Goal: Task Accomplishment & Management: Use online tool/utility

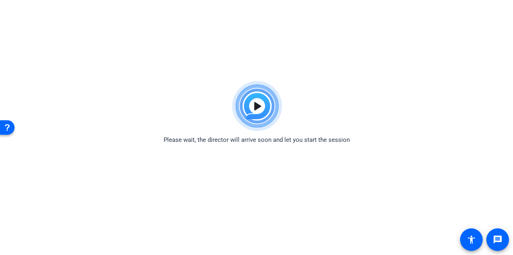
click at [256, 104] on img at bounding box center [256, 106] width 59 height 58
click at [251, 112] on img at bounding box center [256, 106] width 59 height 58
click at [7, 132] on div "Open Resource Center" at bounding box center [7, 127] width 15 height 15
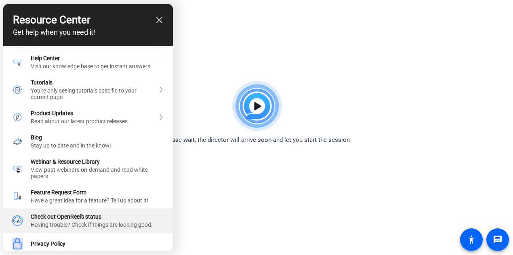
scroll to position [5, 0]
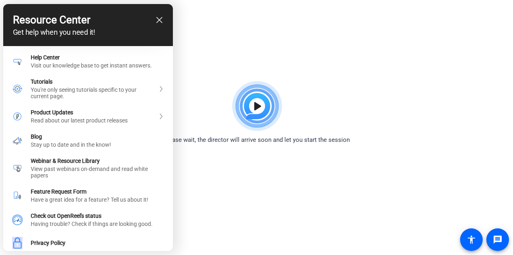
click at [281, 193] on div at bounding box center [256, 127] width 513 height 255
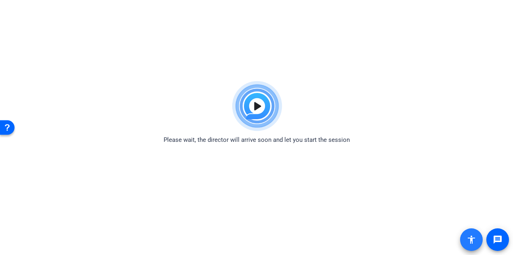
click at [470, 241] on mat-icon "accessibility" at bounding box center [471, 240] width 10 height 10
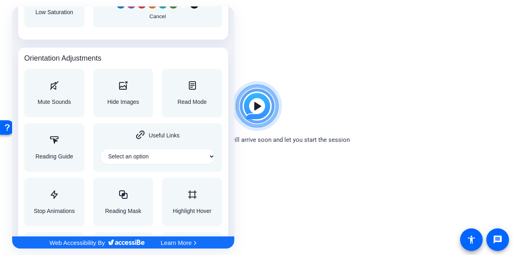
scroll to position [890, 0]
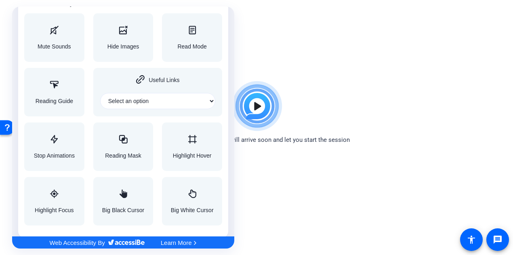
click at [496, 236] on div at bounding box center [256, 127] width 513 height 255
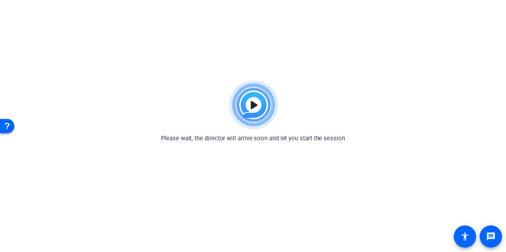
scroll to position [0, 0]
click at [496, 236] on mat-icon "message" at bounding box center [498, 240] width 10 height 10
click at [212, 120] on div "Please wait, the director will arrive soon and let you start the session" at bounding box center [256, 110] width 513 height 67
click at [502, 242] on mat-icon "message" at bounding box center [498, 240] width 10 height 10
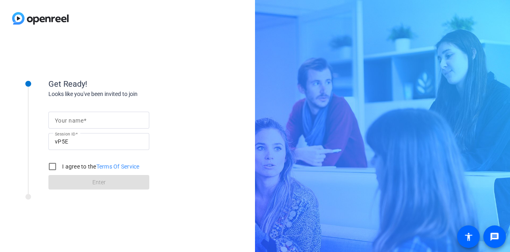
click at [81, 122] on mat-label "Your name" at bounding box center [69, 121] width 29 height 6
click at [81, 122] on input "Your name" at bounding box center [99, 120] width 88 height 10
type input "[PERSON_NAME]"
click at [54, 166] on input "I agree to the Terms Of Service" at bounding box center [52, 167] width 16 height 16
checkbox input "true"
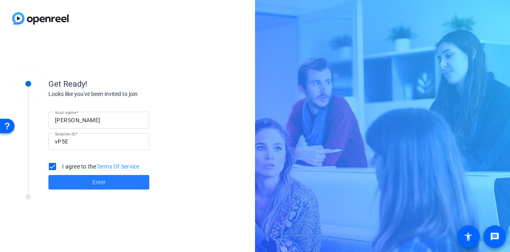
click at [78, 180] on span at bounding box center [98, 182] width 101 height 19
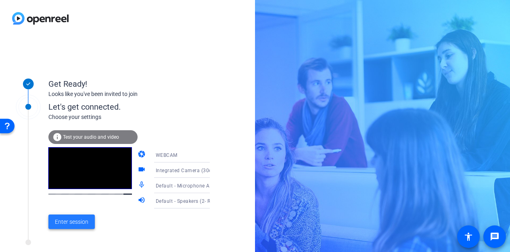
click at [61, 216] on span at bounding box center [71, 221] width 46 height 19
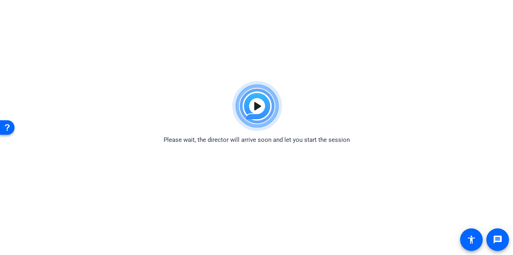
click at [207, 148] on body "Accessibility Screen-Reader Guide, Feedback, and Issue Reporting | New window P…" at bounding box center [256, 204] width 513 height 255
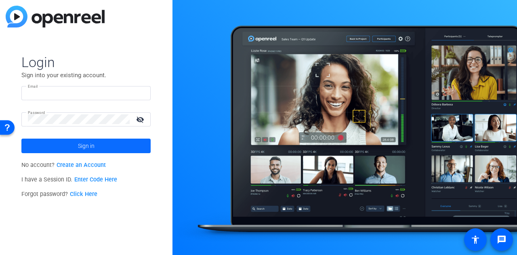
type input "danielle.davenport@foley.com"
click at [97, 144] on span at bounding box center [85, 145] width 129 height 19
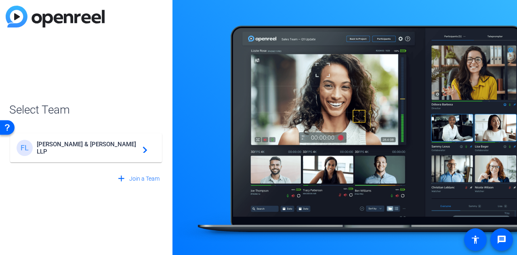
click at [117, 141] on div "FL Foley & Lardner LLP navigate_next" at bounding box center [86, 148] width 139 height 16
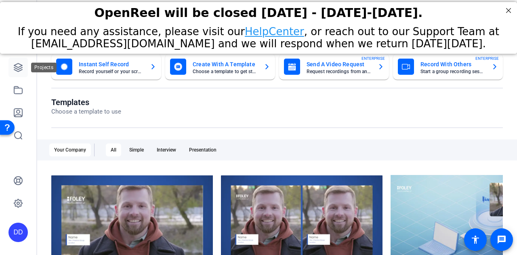
click at [21, 69] on icon at bounding box center [18, 67] width 8 height 8
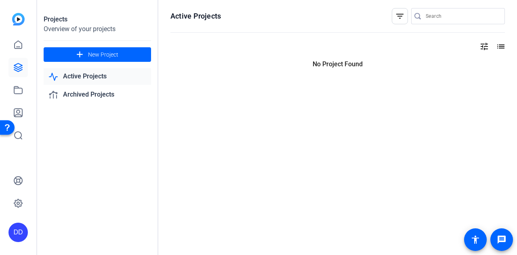
click at [88, 74] on link "Active Projects" at bounding box center [97, 76] width 107 height 17
click at [16, 47] on icon at bounding box center [18, 45] width 7 height 8
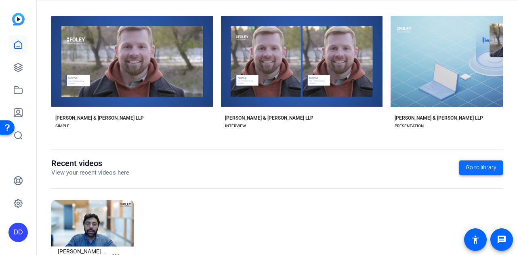
scroll to position [160, 0]
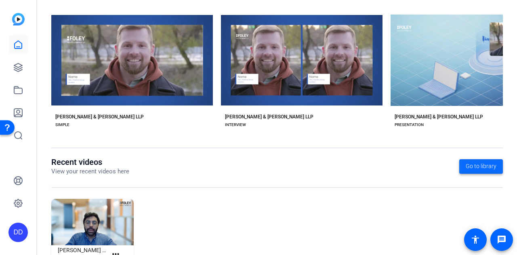
click at [480, 166] on span "Go to library" at bounding box center [481, 166] width 31 height 8
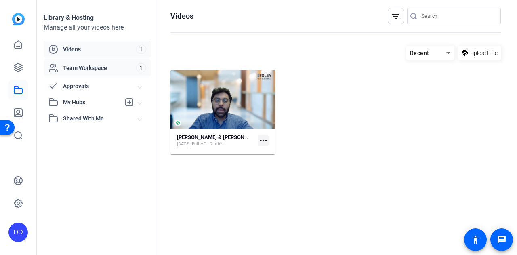
click at [91, 71] on span "Team Workspace" at bounding box center [99, 68] width 73 height 8
click at [83, 119] on span "Shared With Me" at bounding box center [100, 118] width 75 height 8
click at [86, 136] on span "BD&M Shared Reels" at bounding box center [78, 136] width 51 height 8
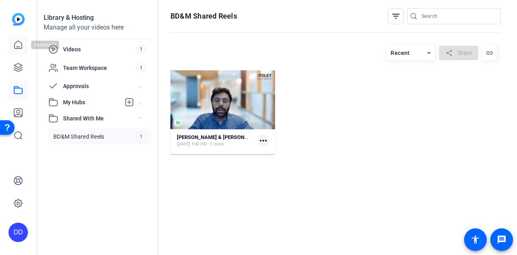
click at [15, 48] on icon at bounding box center [18, 45] width 7 height 8
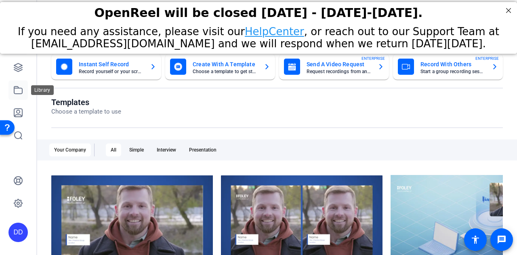
click at [17, 92] on icon at bounding box center [18, 90] width 10 height 10
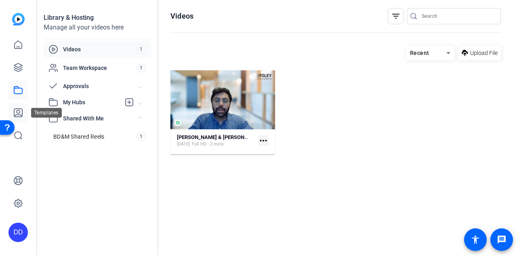
click at [19, 112] on icon at bounding box center [18, 113] width 10 height 10
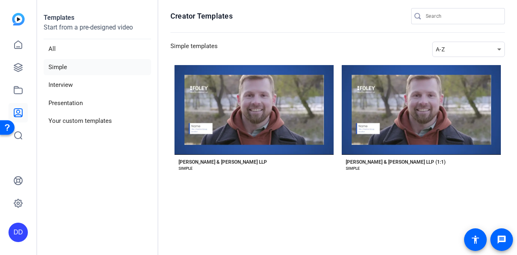
click at [20, 19] on img at bounding box center [18, 19] width 13 height 13
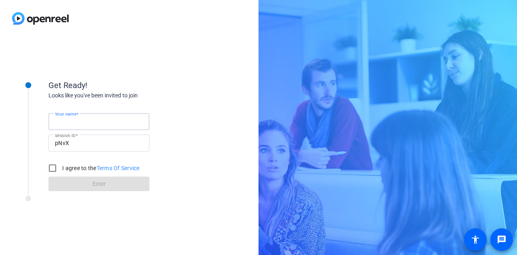
click at [101, 122] on input "Your name" at bounding box center [99, 122] width 88 height 10
type input "Danielle Davenport"
click at [49, 171] on input "I agree to the Terms Of Service" at bounding box center [52, 168] width 16 height 16
checkbox input "true"
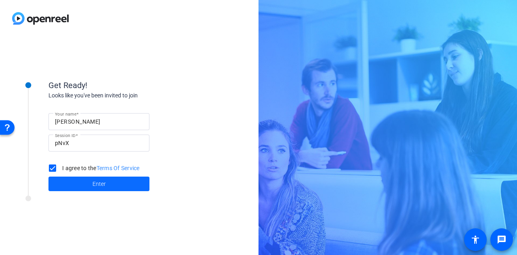
click at [106, 181] on span at bounding box center [98, 183] width 101 height 19
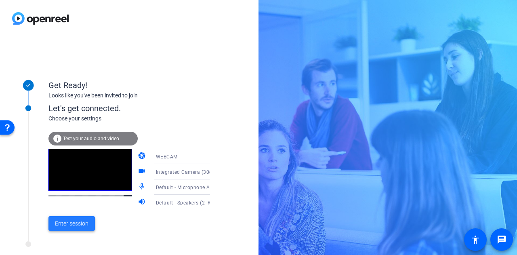
click at [80, 220] on span "Enter session" at bounding box center [72, 223] width 34 height 8
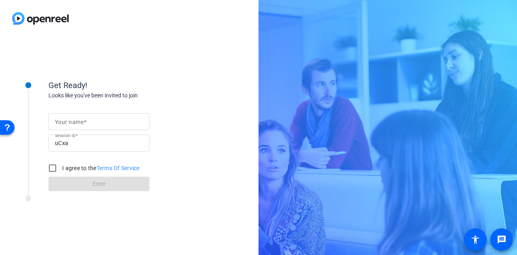
click at [73, 123] on mat-label "Your name" at bounding box center [69, 122] width 29 height 6
click at [73, 123] on input "Your name" at bounding box center [99, 122] width 88 height 10
type input "Dani D"
drag, startPoint x: 52, startPoint y: 168, endPoint x: 61, endPoint y: 174, distance: 10.3
click at [52, 168] on input "I agree to the Terms Of Service" at bounding box center [52, 168] width 16 height 16
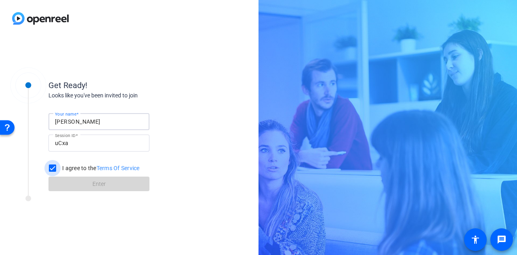
checkbox input "true"
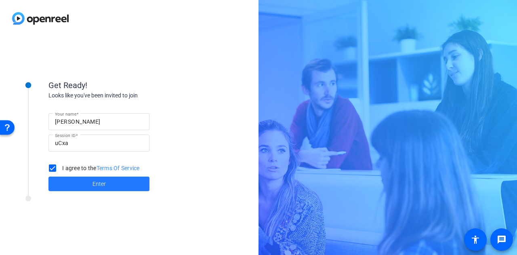
click at [100, 185] on span "Enter" at bounding box center [98, 184] width 13 height 8
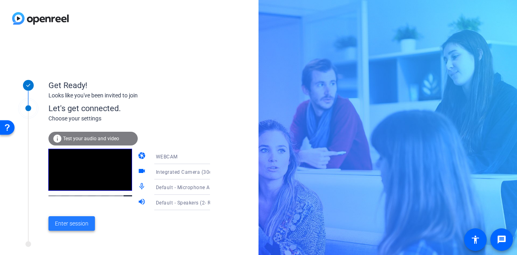
click at [81, 222] on span "Enter session" at bounding box center [72, 223] width 34 height 8
